Goal: Transaction & Acquisition: Purchase product/service

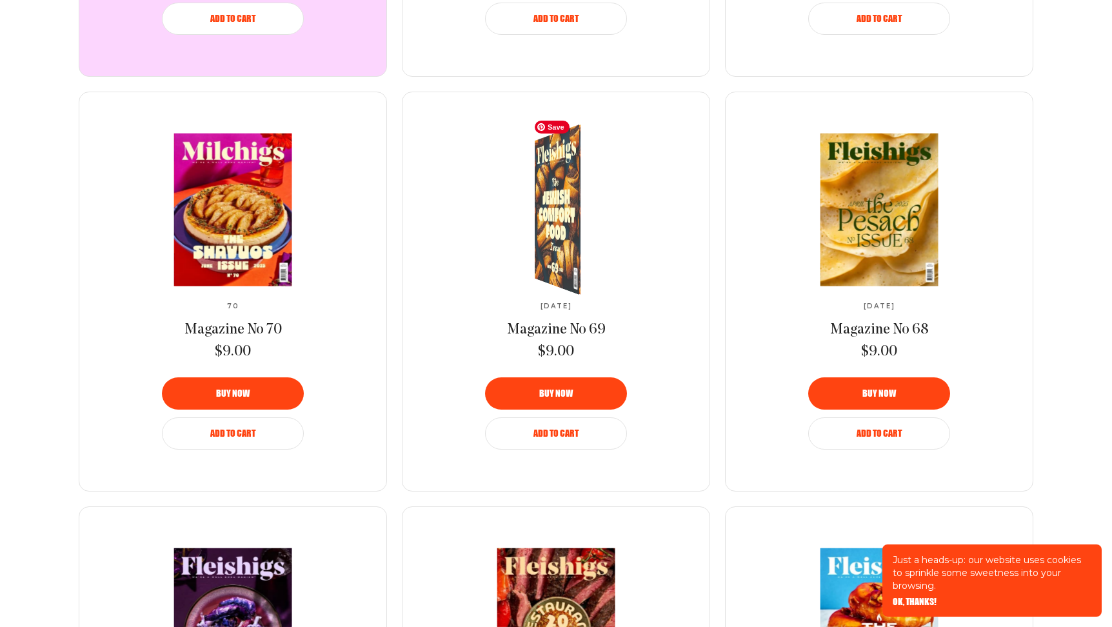
scroll to position [1161, 0]
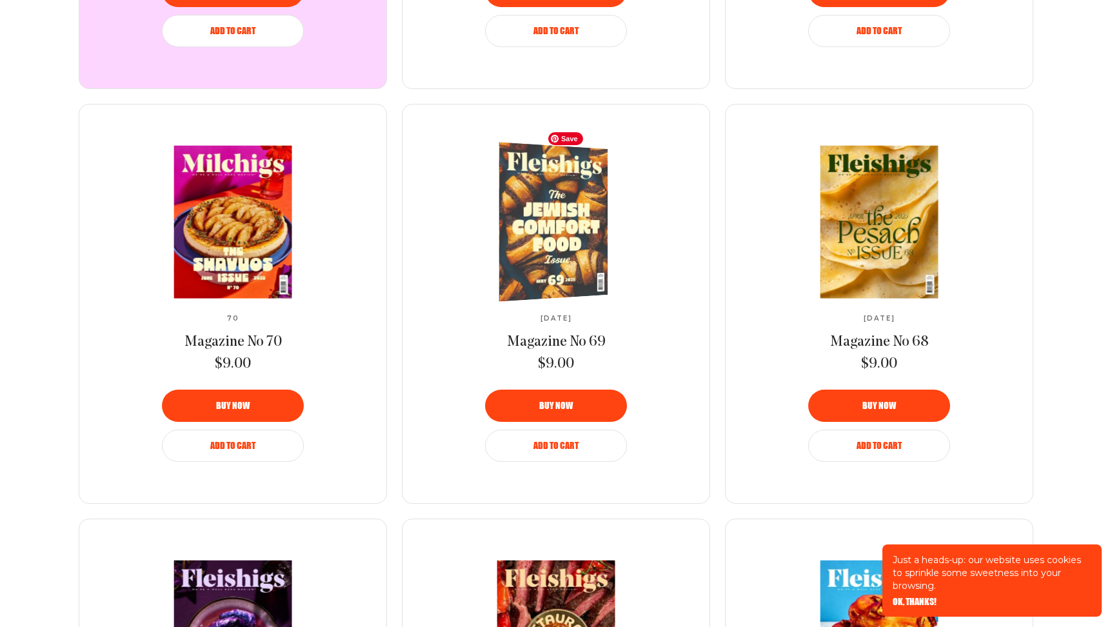
click at [556, 272] on img at bounding box center [547, 222] width 199 height 166
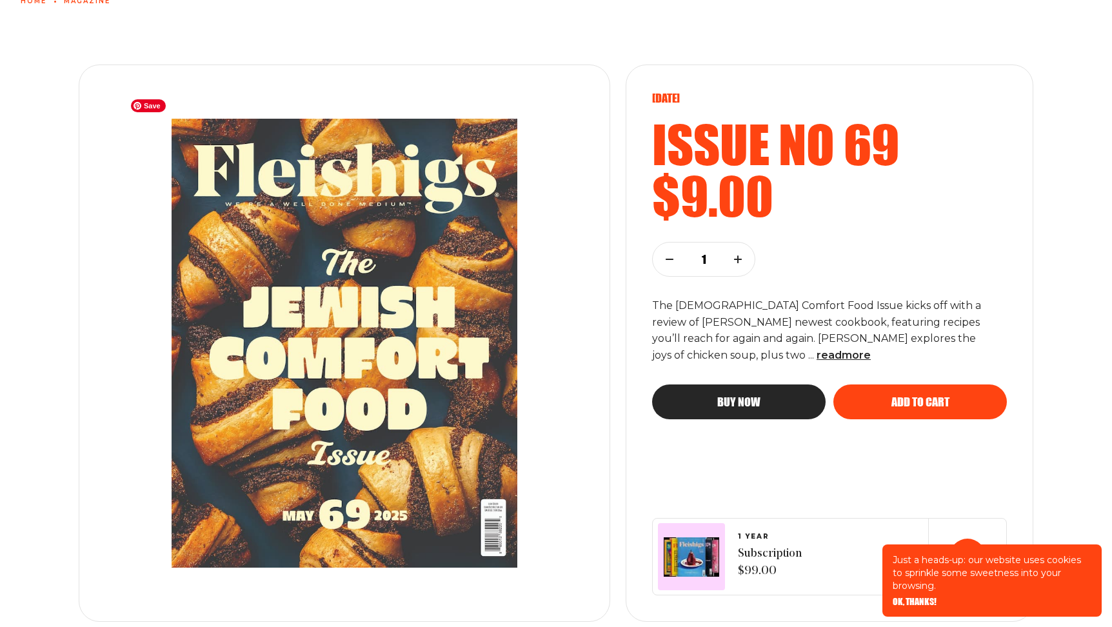
scroll to position [113, 0]
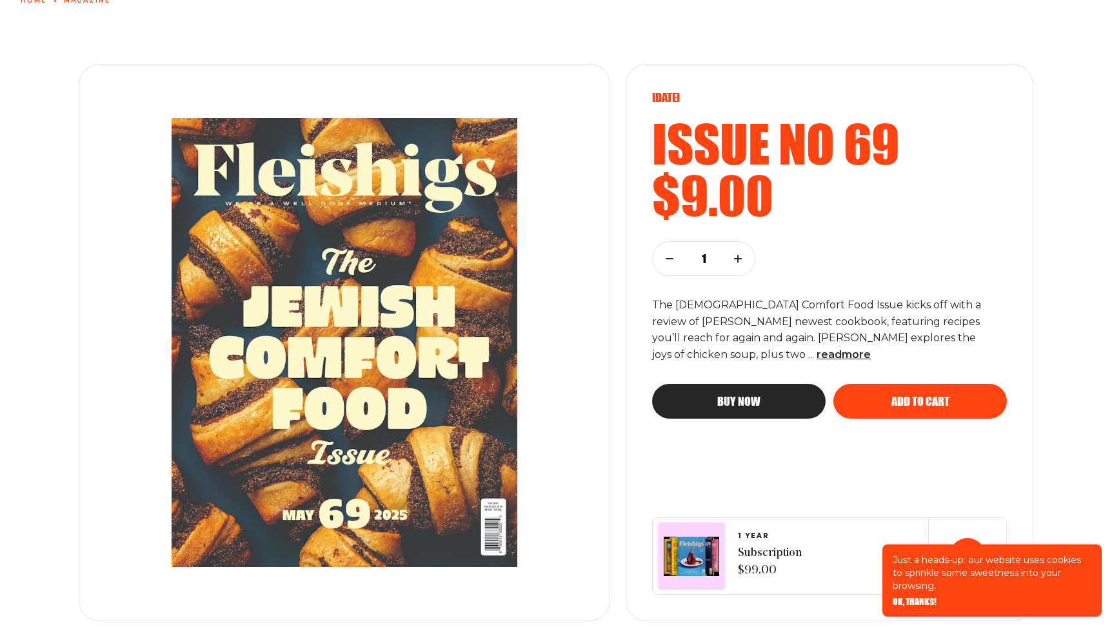
click at [736, 261] on icon "button" at bounding box center [738, 259] width 8 height 8
click at [893, 395] on span "Add to cart" at bounding box center [920, 390] width 58 height 12
click at [624, 63] on div "[DATE] Issue no 69 $9.00 2 The [DEMOGRAPHIC_DATA] Comfort Food Issue kicks off …" at bounding box center [556, 323] width 1112 height 596
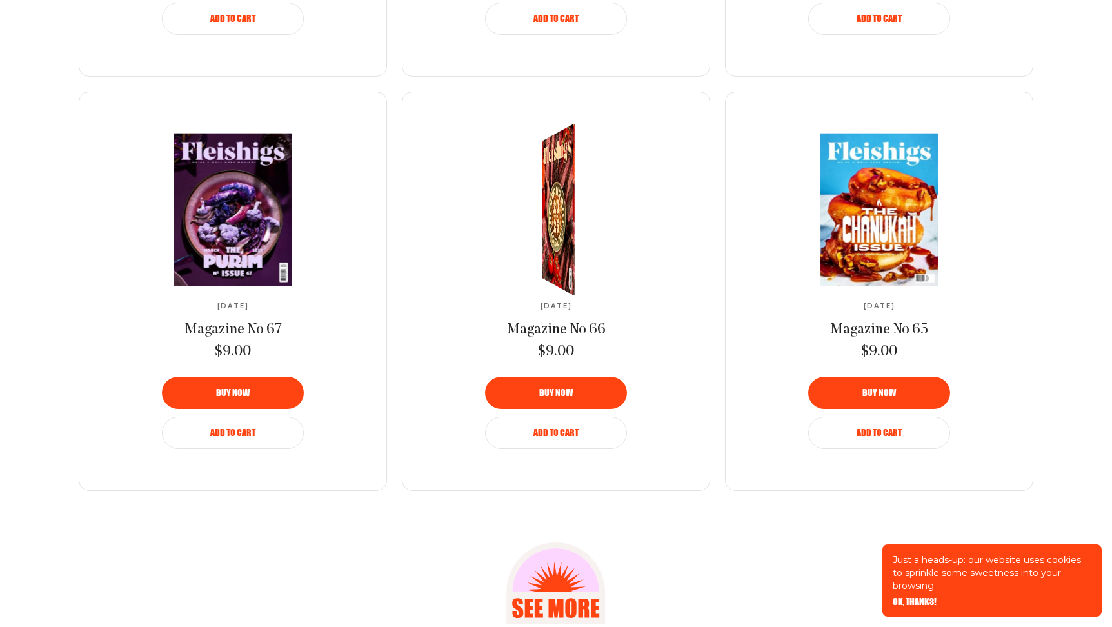
scroll to position [1586, 0]
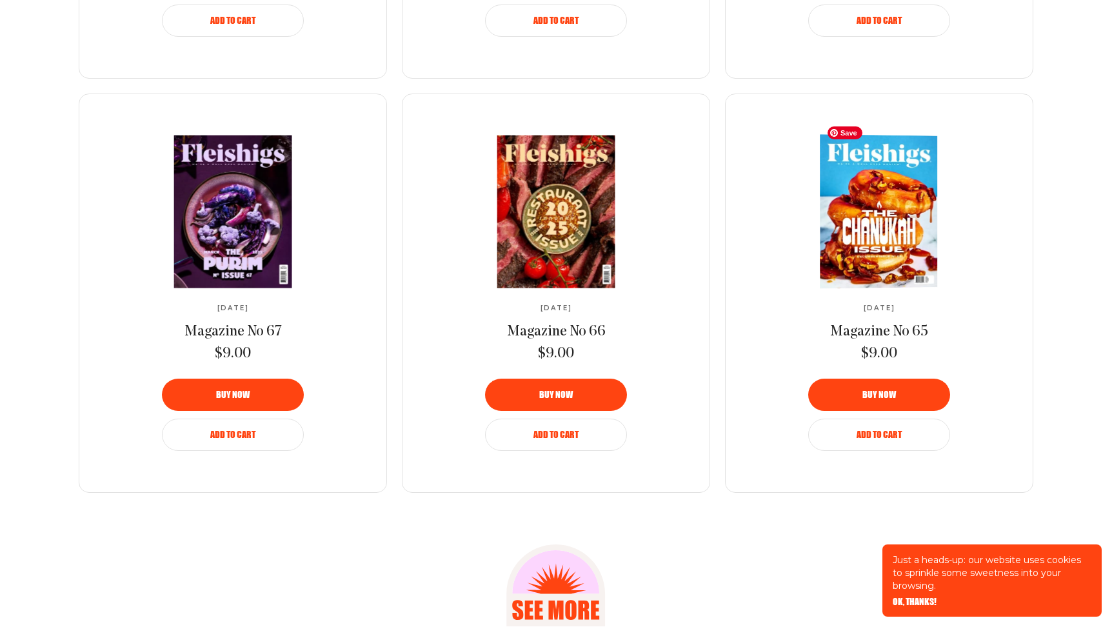
click at [822, 235] on img at bounding box center [877, 211] width 215 height 155
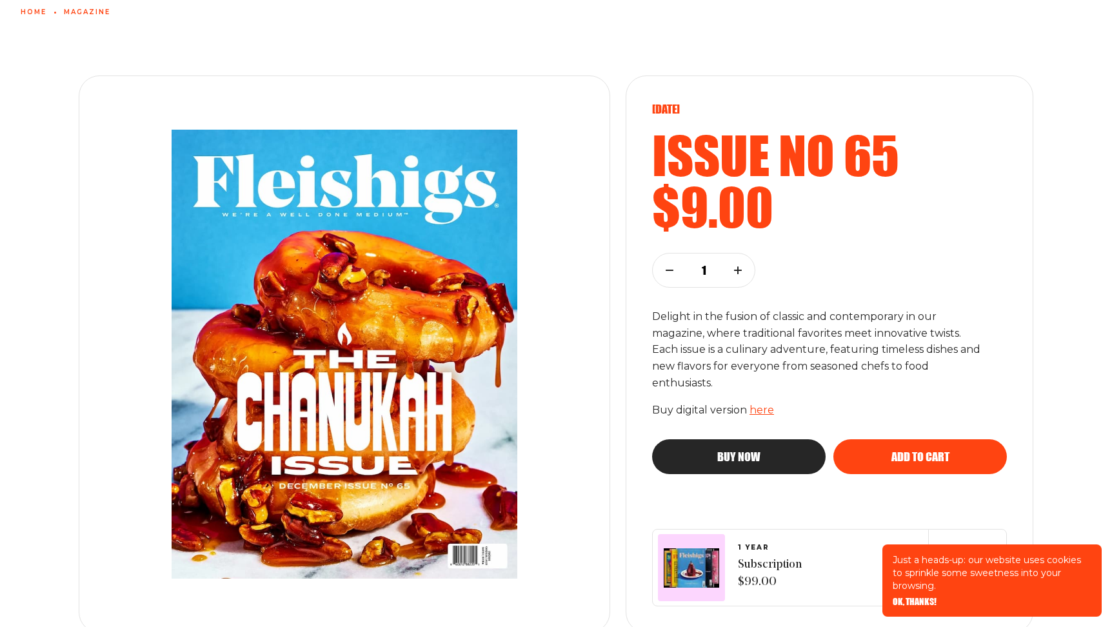
scroll to position [102, 0]
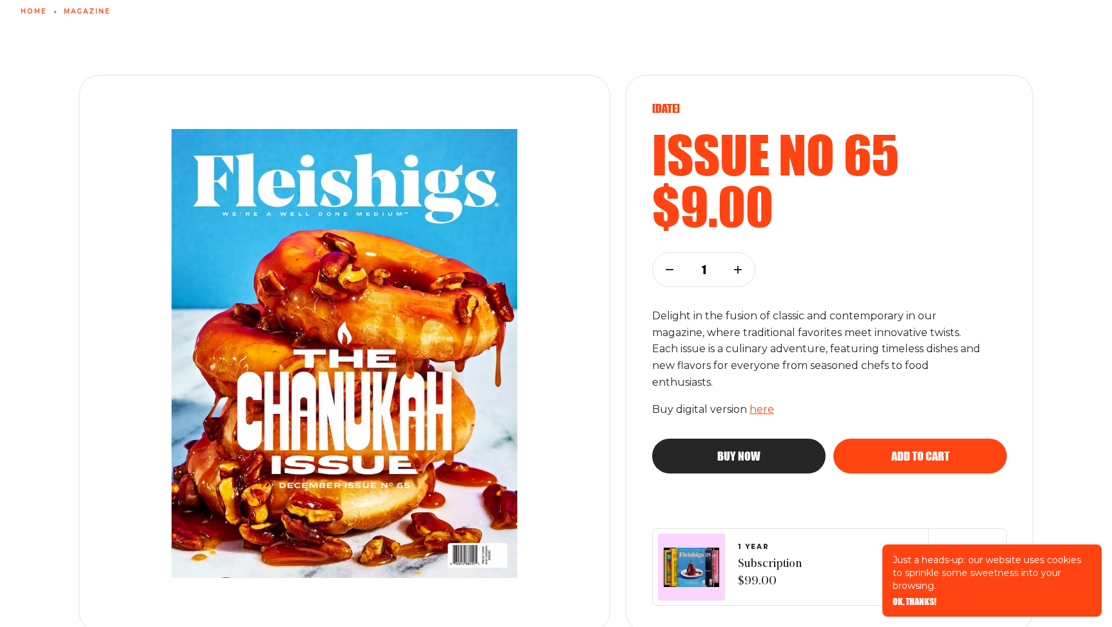
click at [740, 270] on icon "button" at bounding box center [738, 270] width 8 height 8
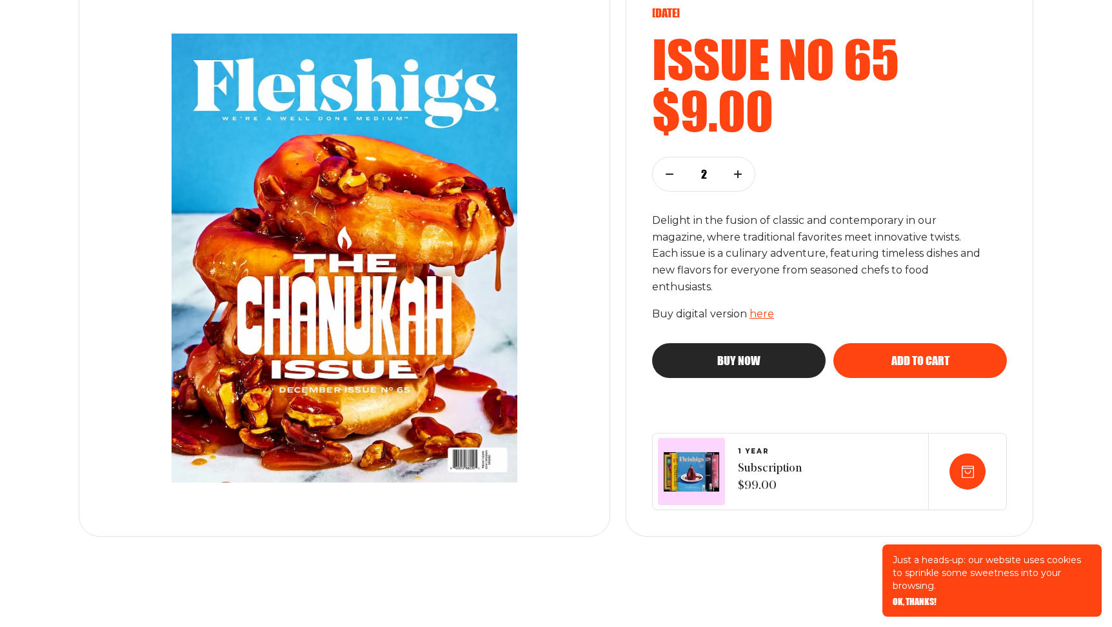
scroll to position [287, 0]
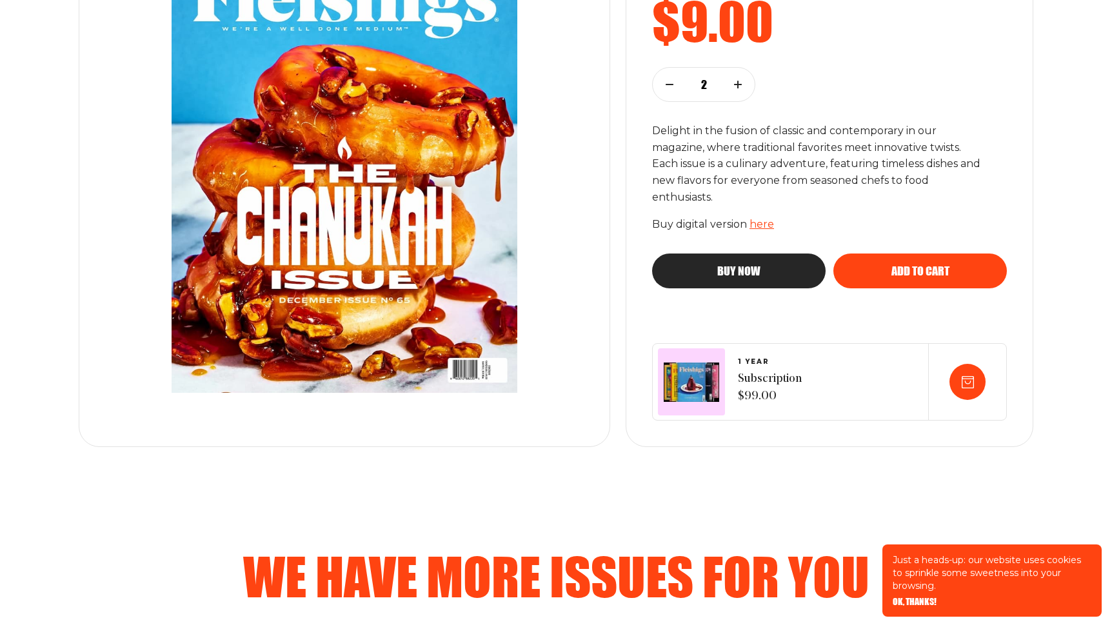
click at [911, 265] on span "Add to cart" at bounding box center [920, 260] width 58 height 12
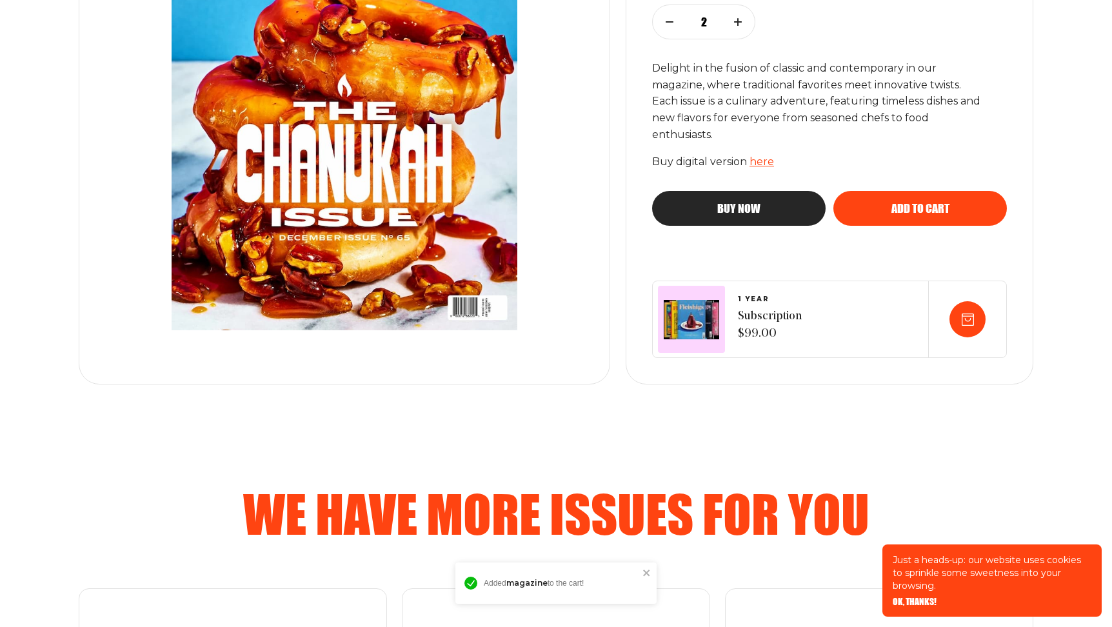
scroll to position [653, 0]
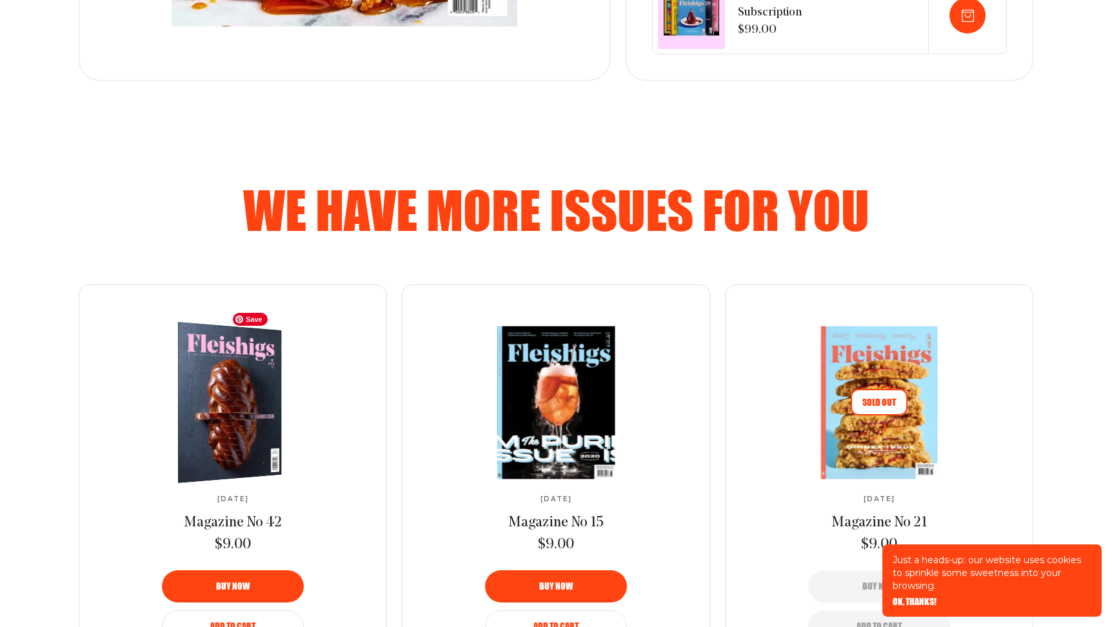
click at [242, 393] on img at bounding box center [223, 403] width 190 height 170
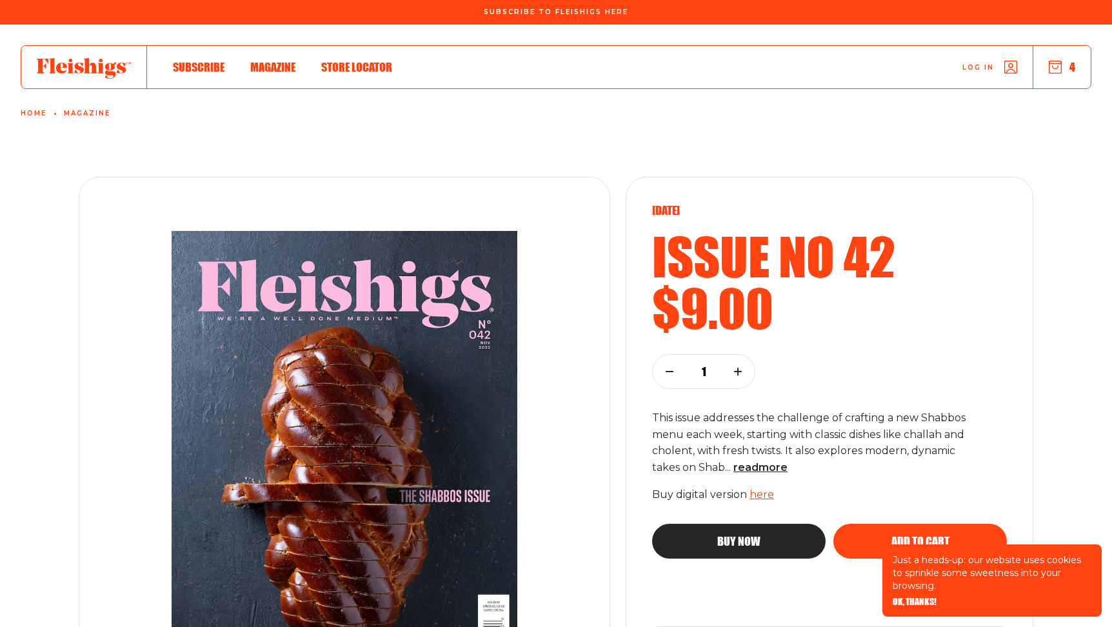
click at [273, 61] on span "Magazine" at bounding box center [272, 53] width 45 height 14
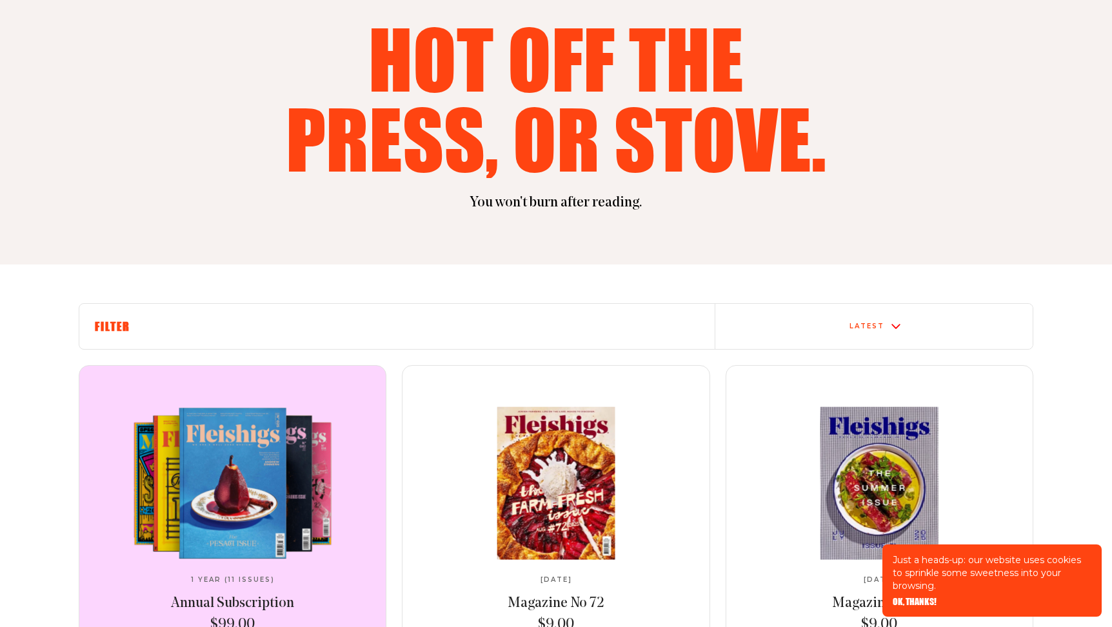
scroll to position [230, 0]
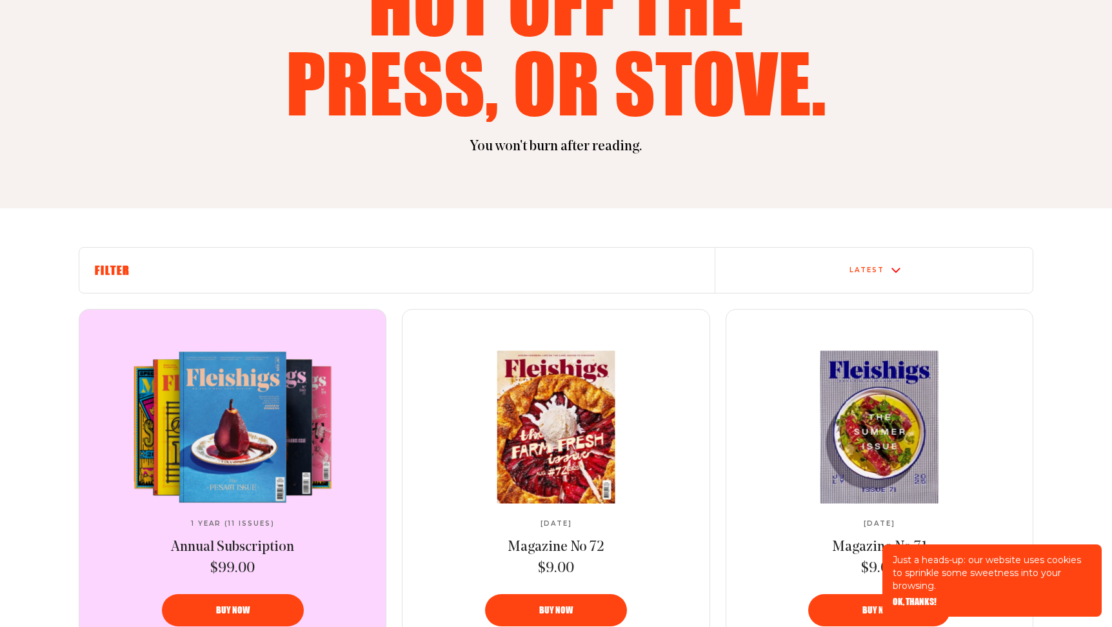
click at [110, 270] on h6 "Filter" at bounding box center [397, 270] width 604 height 14
click at [862, 265] on div "Latest" at bounding box center [874, 270] width 307 height 10
drag, startPoint x: 784, startPoint y: 243, endPoint x: 775, endPoint y: 239, distance: 9.0
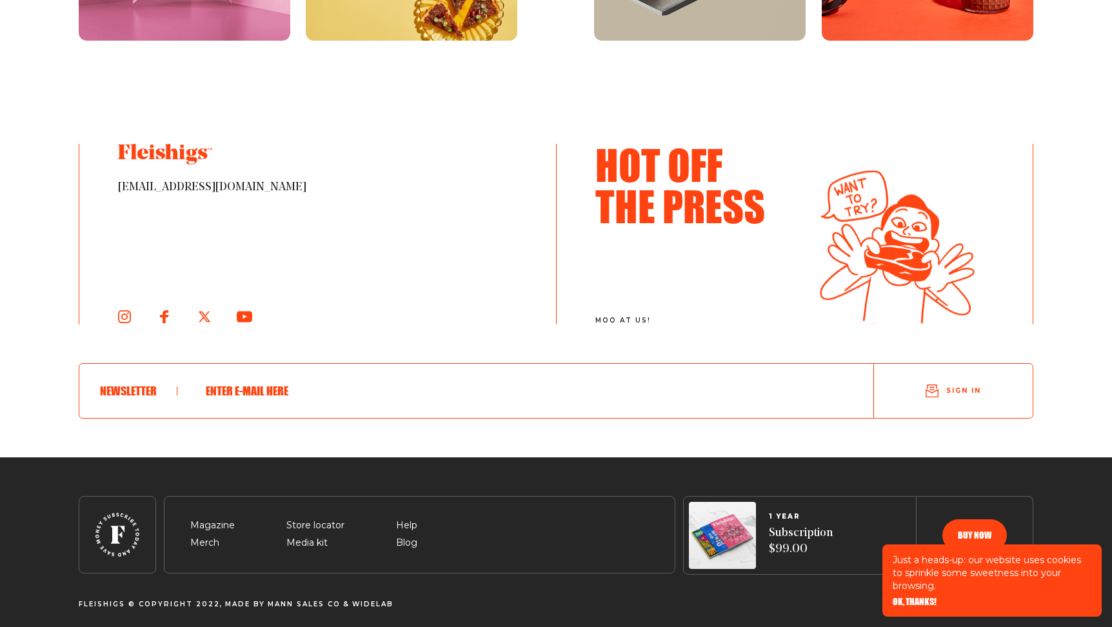
scroll to position [2134, 0]
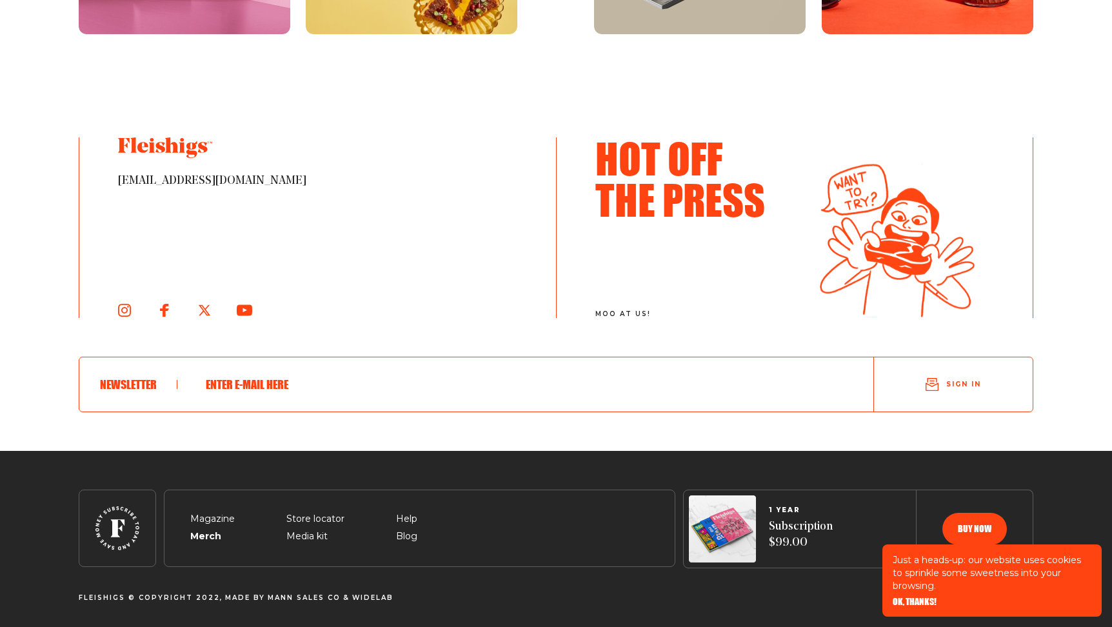
click at [201, 529] on span "Merch" at bounding box center [204, 520] width 29 height 15
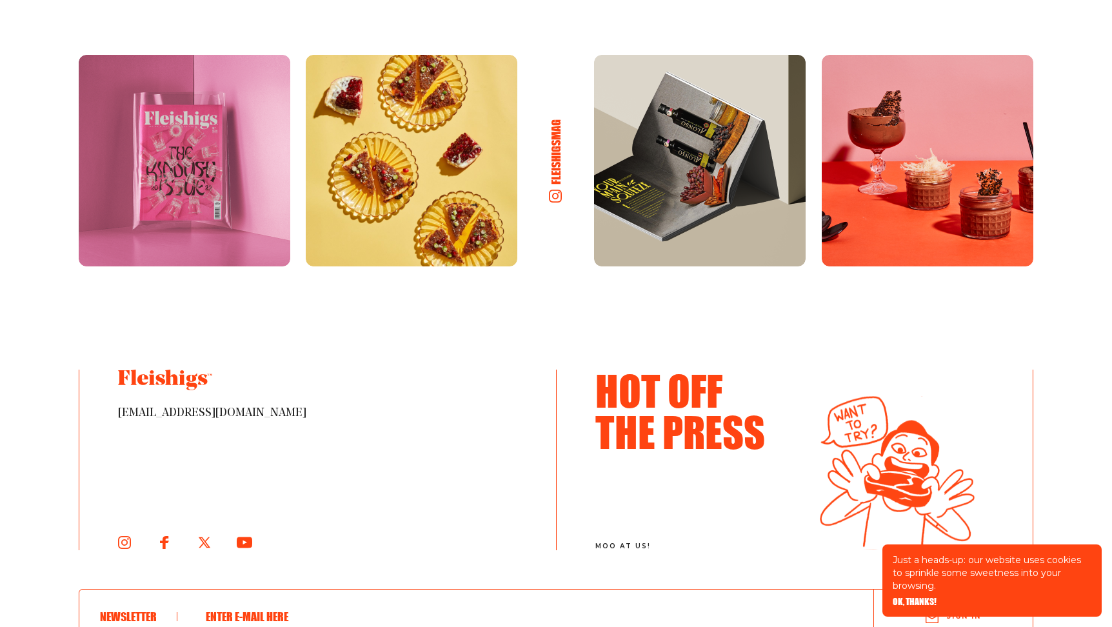
scroll to position [2134, 0]
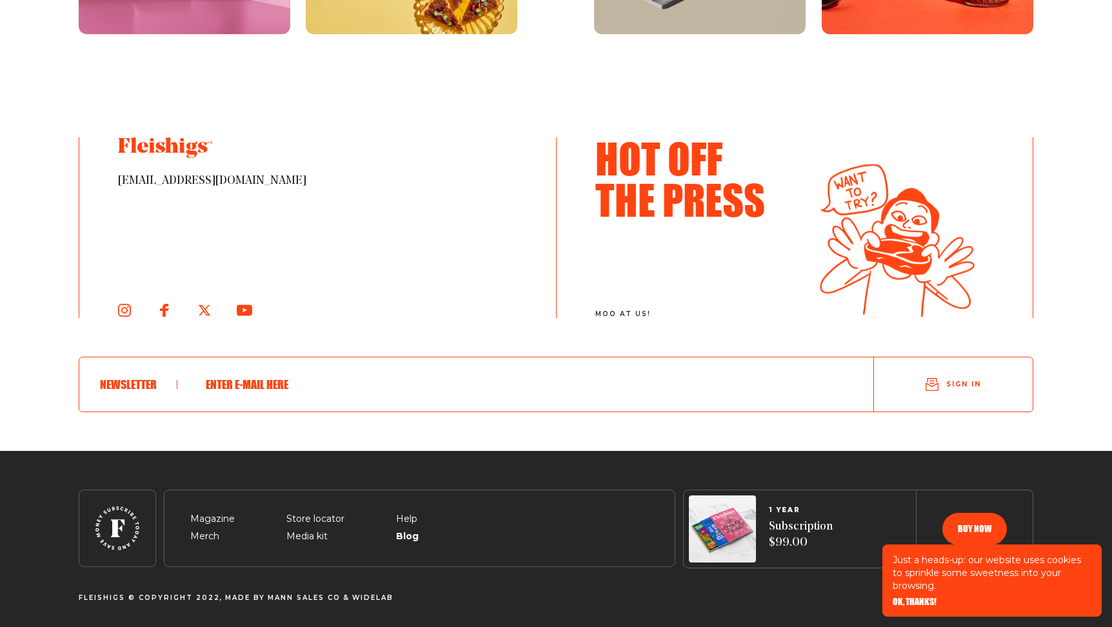
click at [408, 529] on span "Blog" at bounding box center [406, 520] width 21 height 15
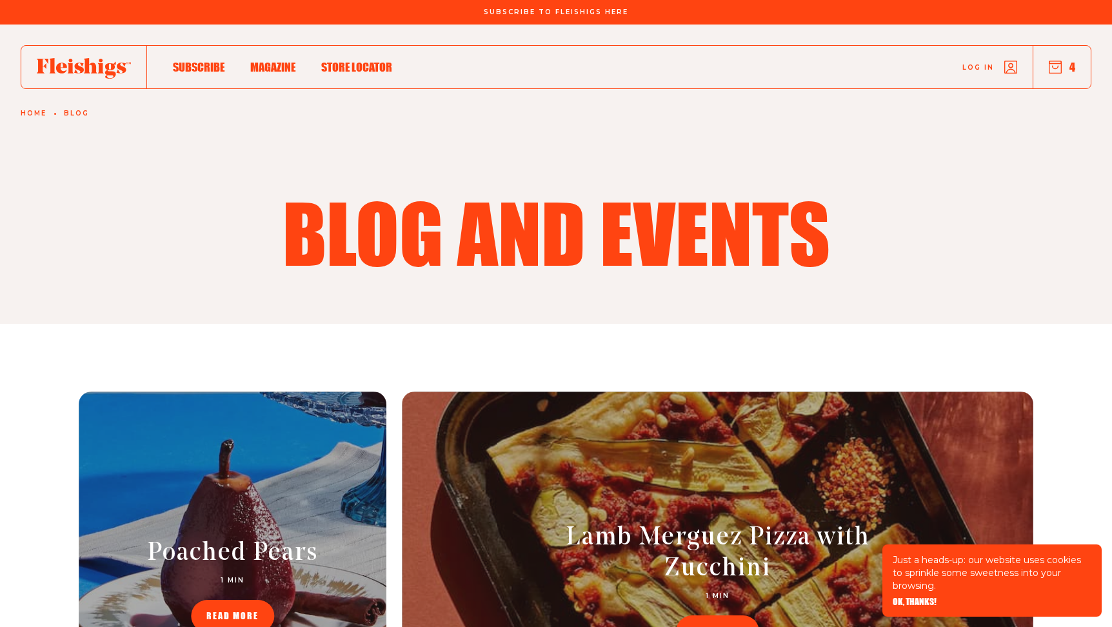
click at [266, 61] on span "Magazine" at bounding box center [272, 53] width 45 height 14
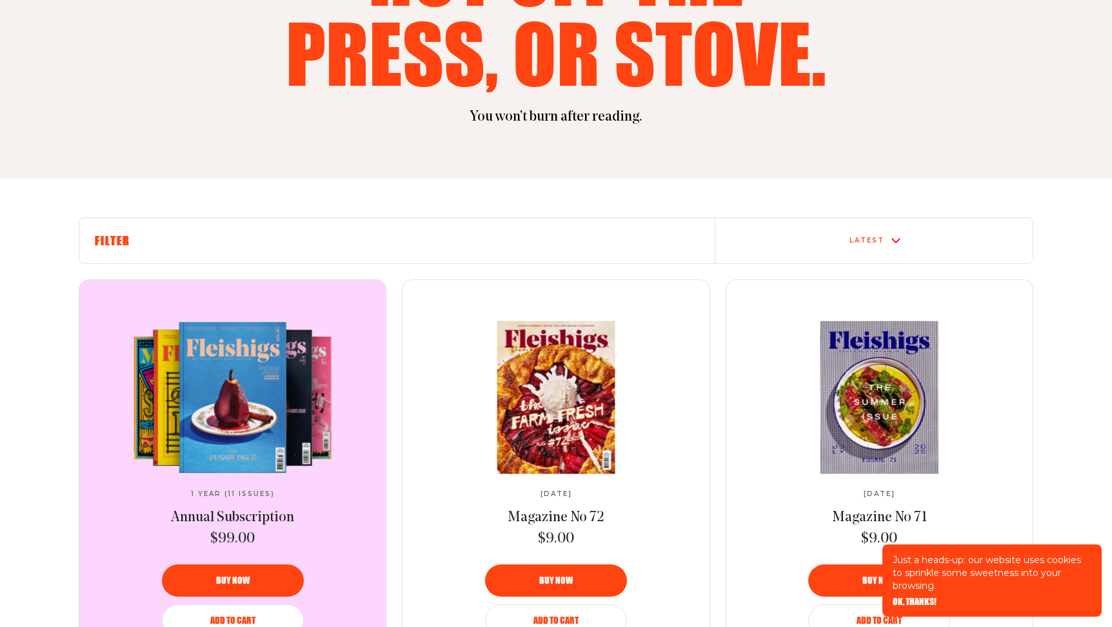
scroll to position [399, 0]
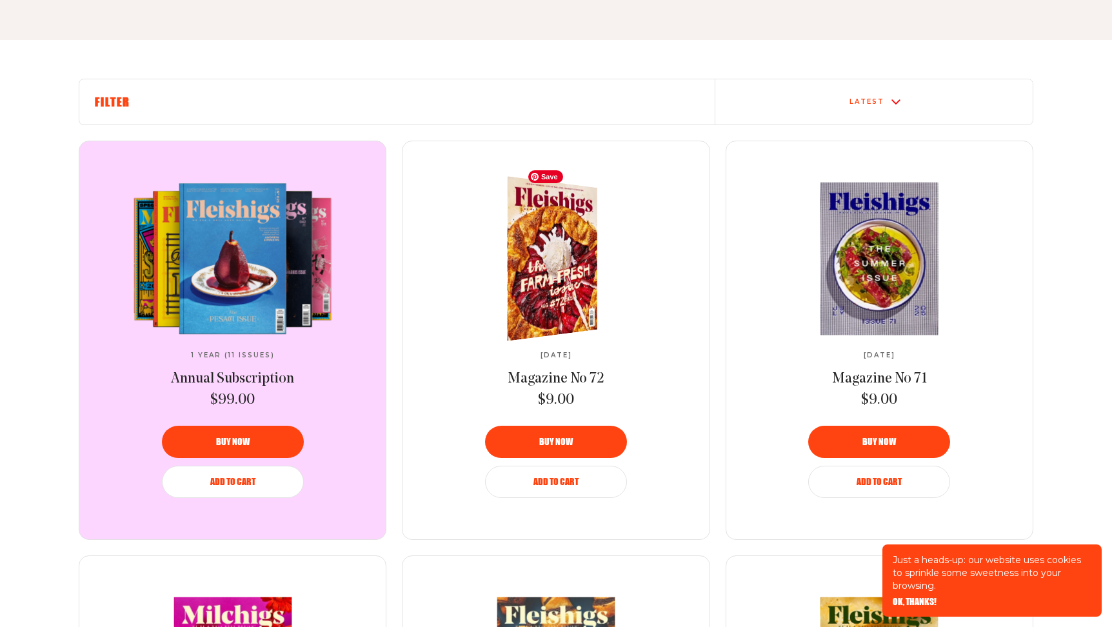
click at [569, 275] on img at bounding box center [544, 258] width 165 height 177
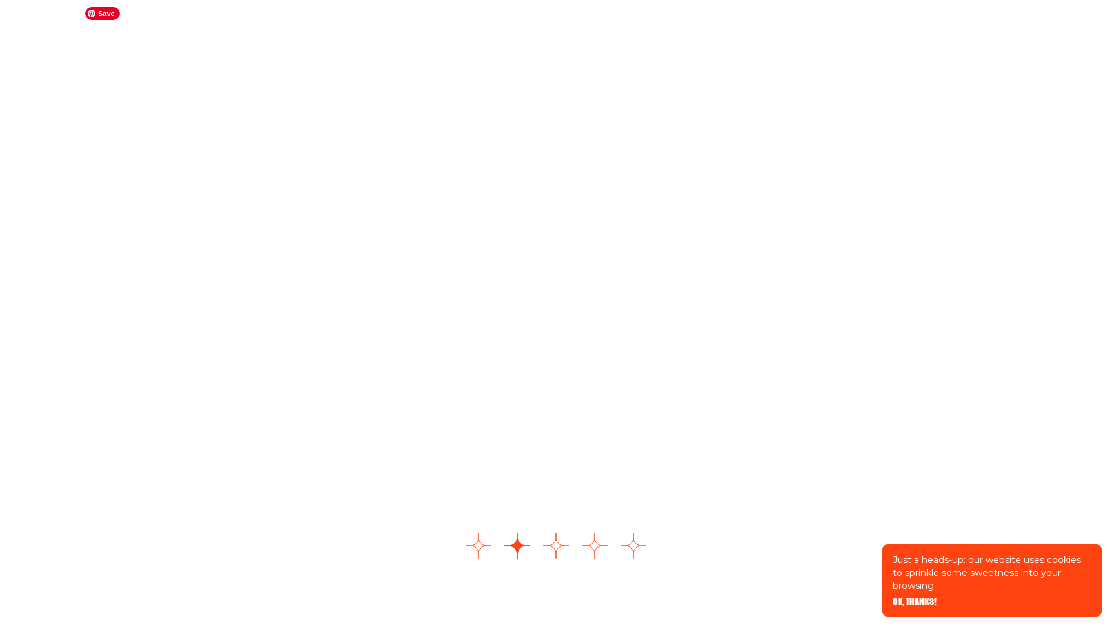
scroll to position [1540, 0]
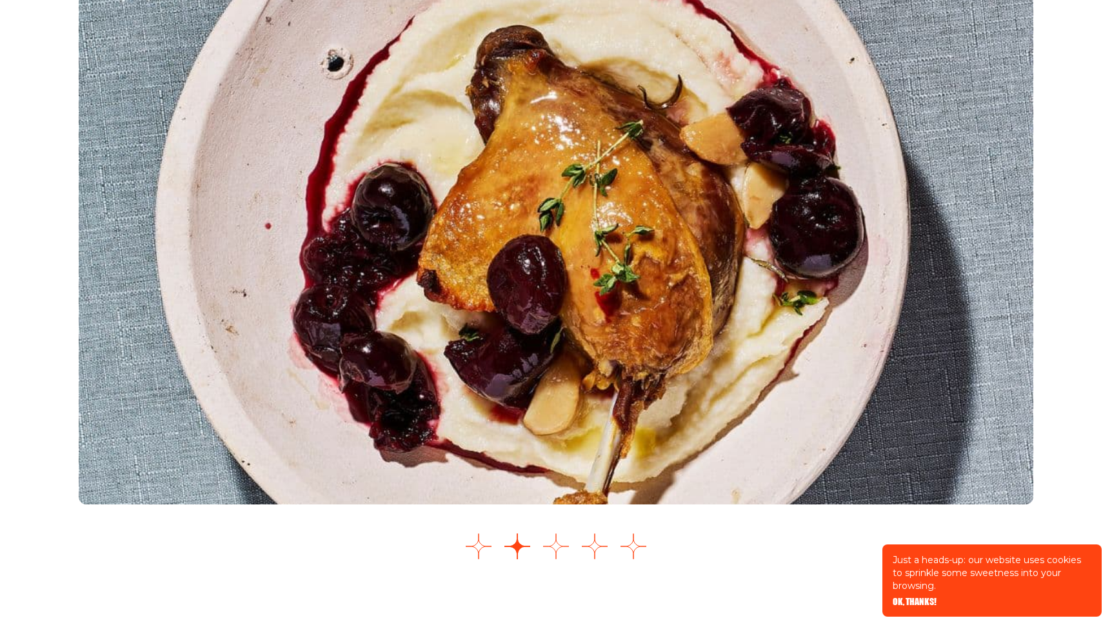
click at [555, 559] on button "Go to slide 3" at bounding box center [556, 546] width 26 height 26
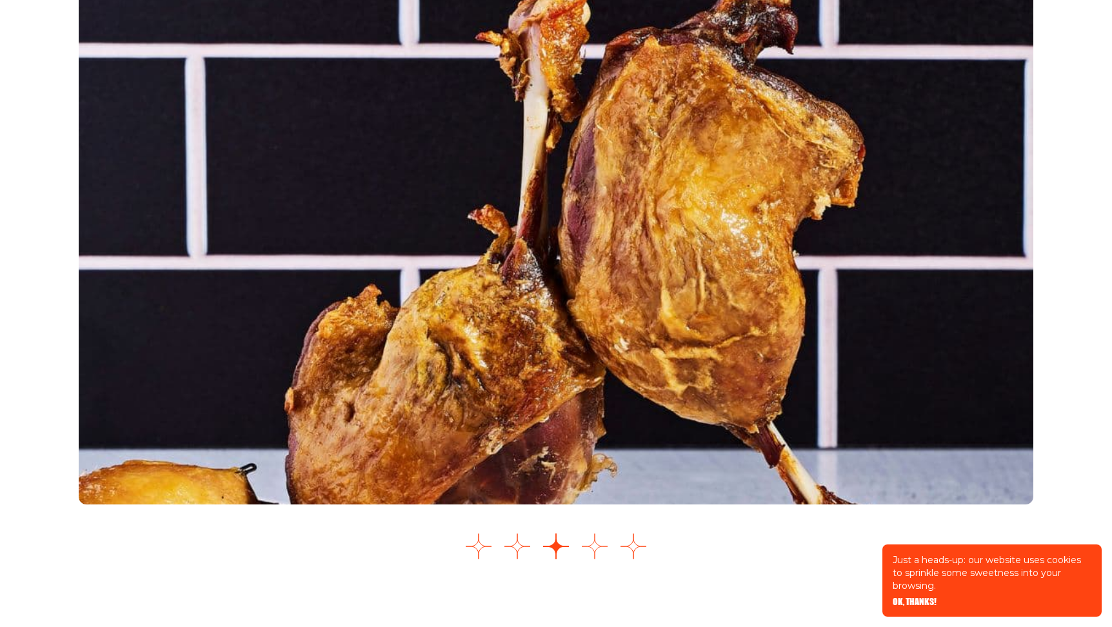
click at [595, 559] on button "Go to slide 4" at bounding box center [595, 546] width 26 height 26
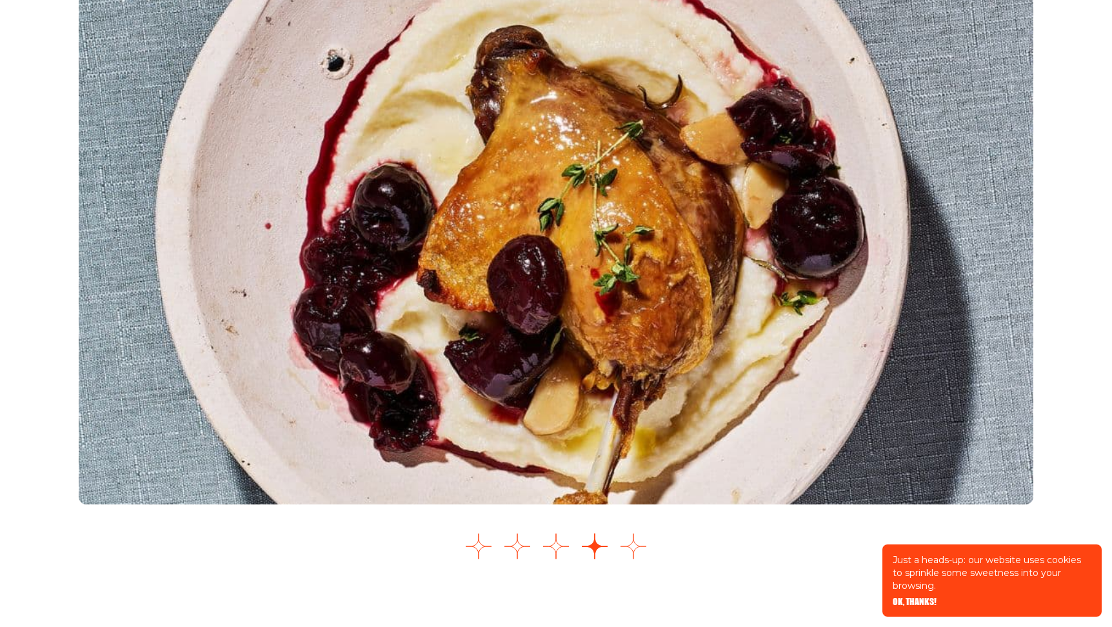
click at [636, 559] on button "Go to slide 5" at bounding box center [634, 546] width 26 height 26
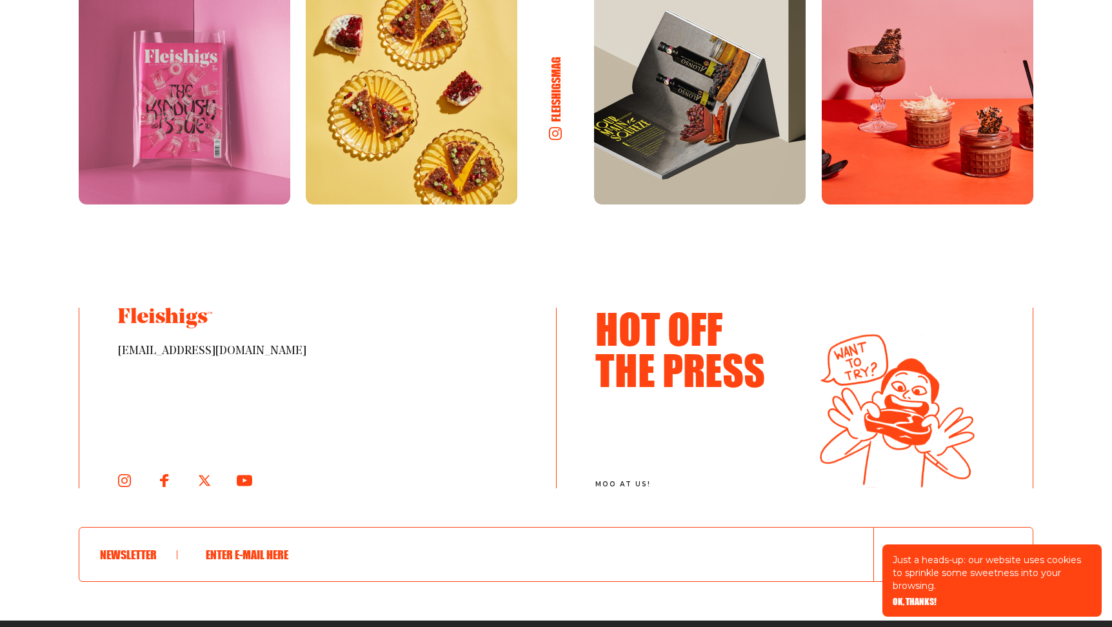
scroll to position [2414, 0]
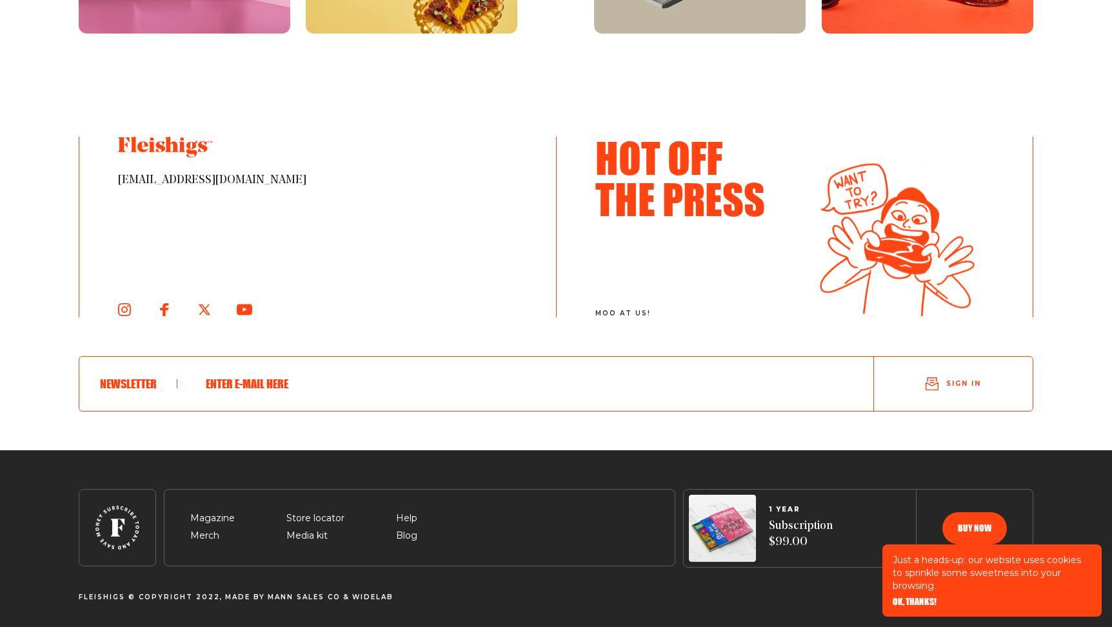
scroll to position [2414, 0]
click at [124, 310] on icon at bounding box center [124, 310] width 14 height 14
